Goal: Transaction & Acquisition: Purchase product/service

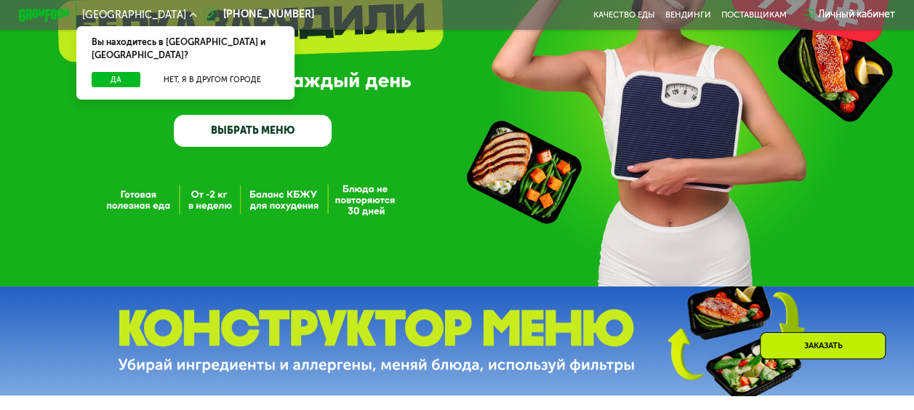
click at [272, 136] on link "ВЫБРАТЬ МЕНЮ" at bounding box center [253, 131] width 158 height 32
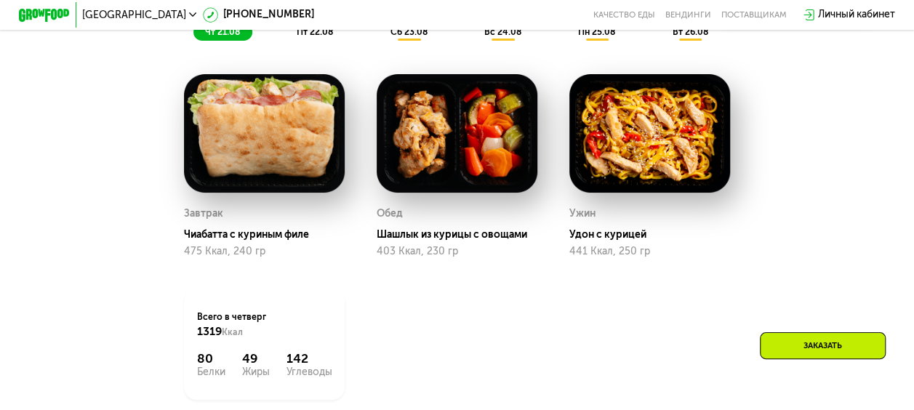
scroll to position [778, 0]
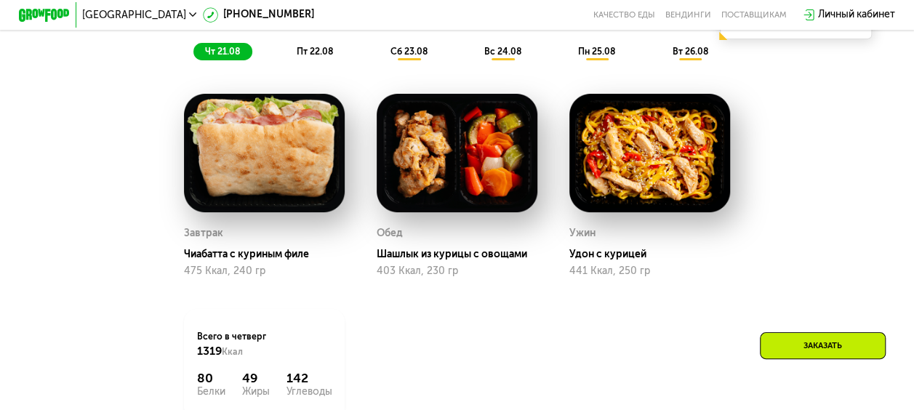
click at [379, 52] on div "пт 22.08" at bounding box center [409, 51] width 61 height 17
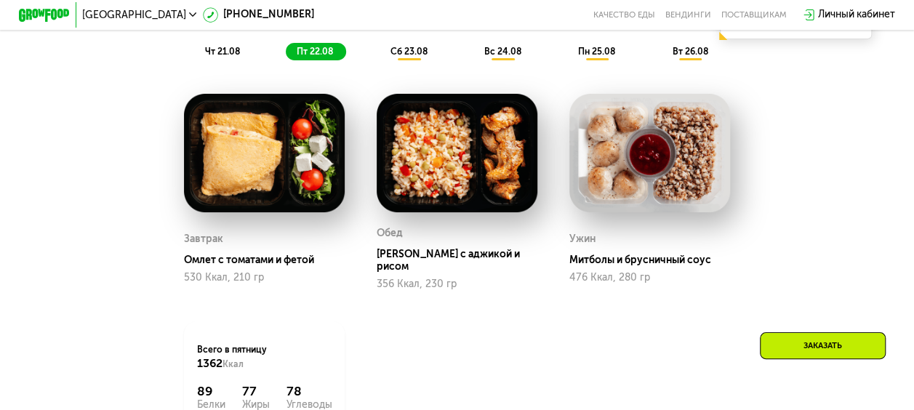
click at [286, 53] on div "чт 21.08" at bounding box center [316, 51] width 60 height 17
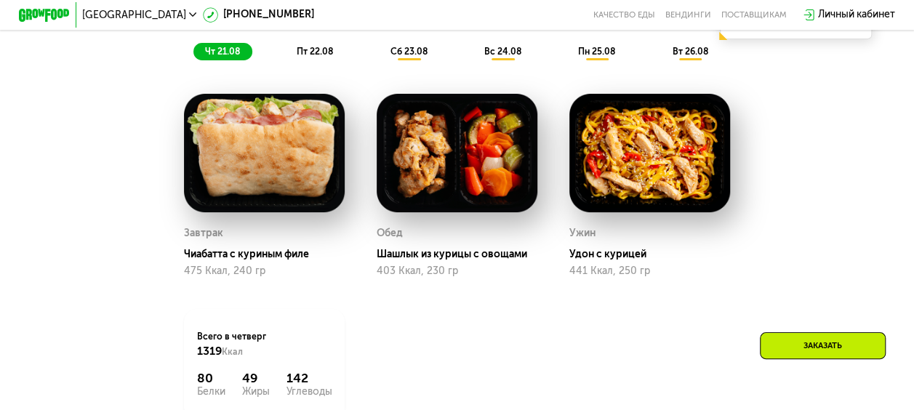
click at [310, 54] on span "пт 22.08" at bounding box center [315, 52] width 36 height 10
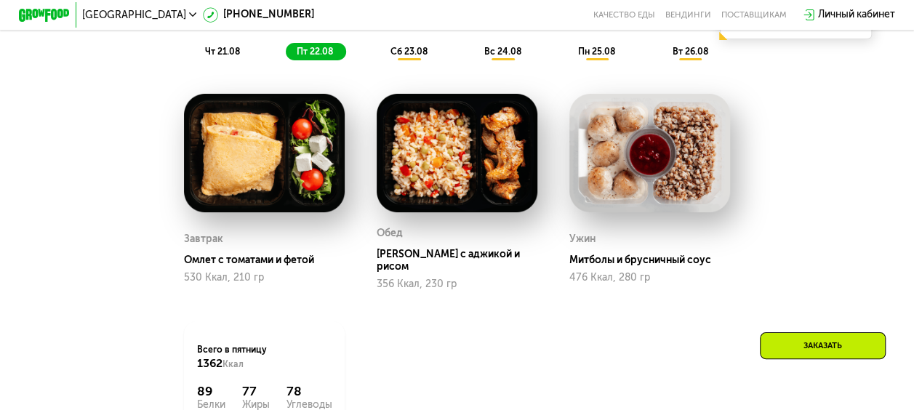
click at [424, 57] on span "сб 23.08" at bounding box center [408, 52] width 37 height 10
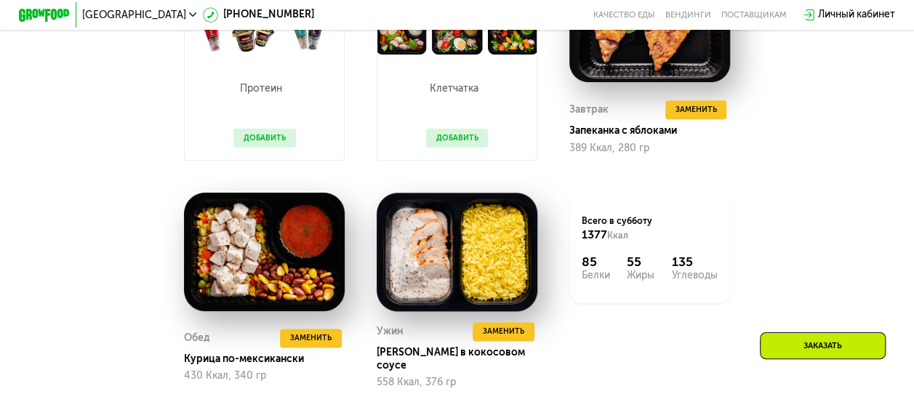
scroll to position [923, 0]
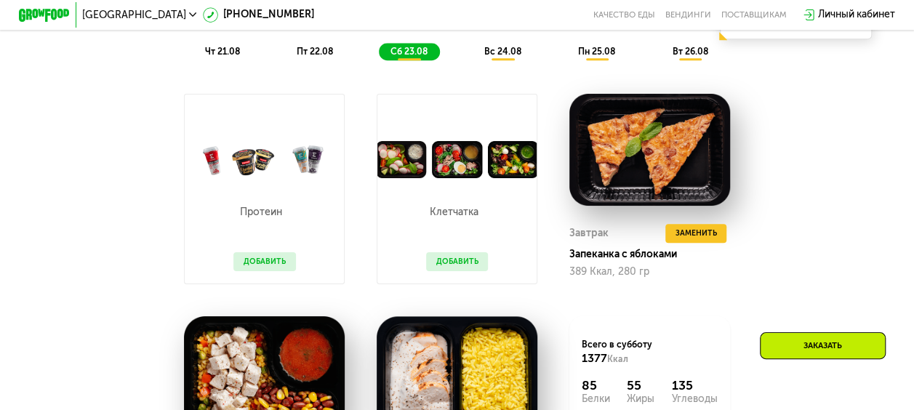
click at [504, 68] on div "Похудение и поддержание формы Доставка: [DATE] Настроить меню чт 21.08 пт 22.08…" at bounding box center [456, 5] width 767 height 125
click at [520, 57] on span "вс 24.08" at bounding box center [502, 52] width 37 height 10
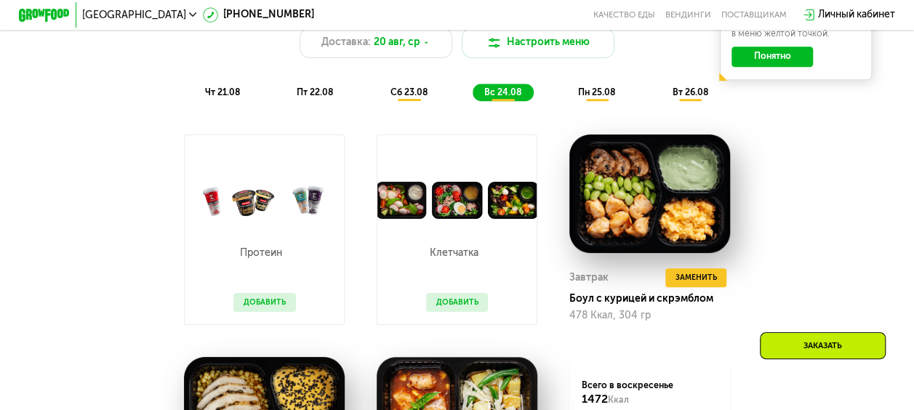
scroll to position [705, 0]
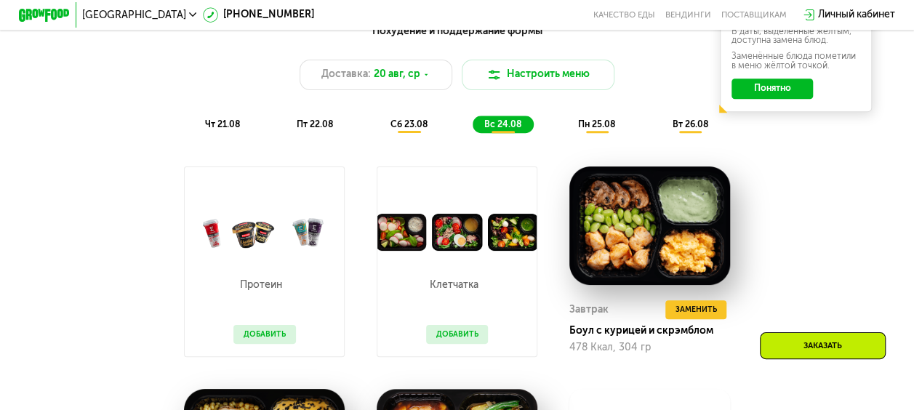
click at [601, 129] on span "пн 25.08" at bounding box center [596, 124] width 37 height 10
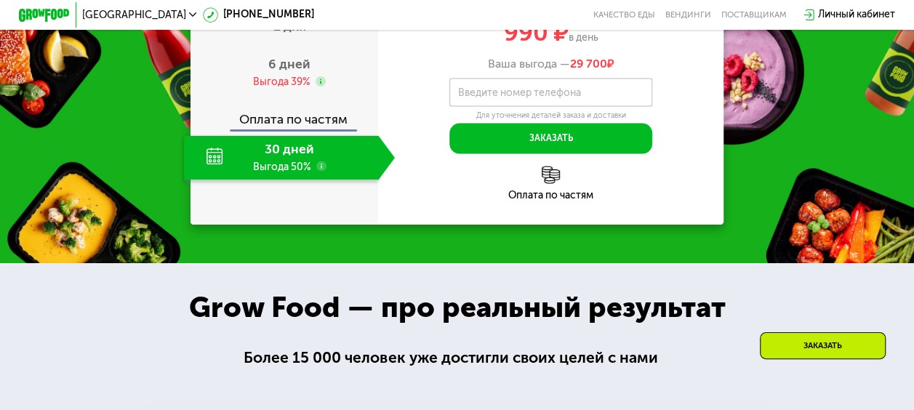
scroll to position [1359, 0]
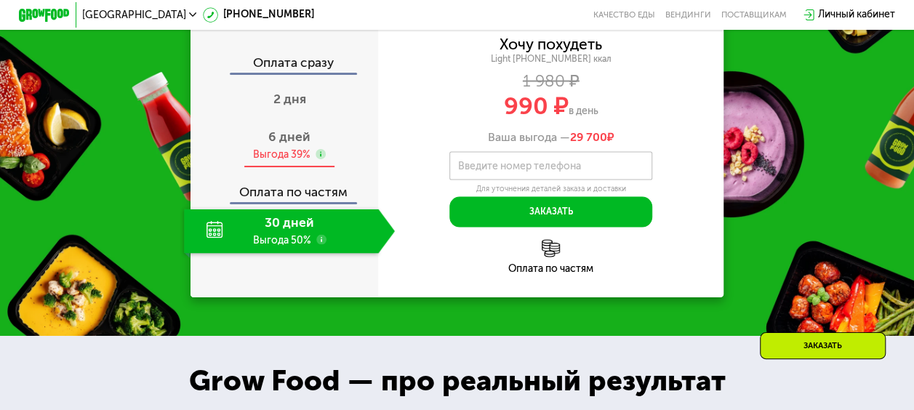
click at [286, 168] on div "6 дней Выгода 39%" at bounding box center [289, 146] width 211 height 44
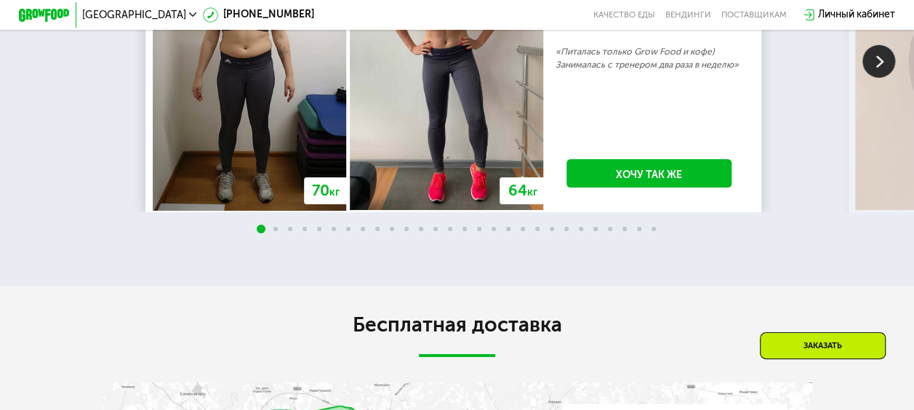
scroll to position [2304, 0]
